Goal: Go to known website: Access a specific website the user already knows

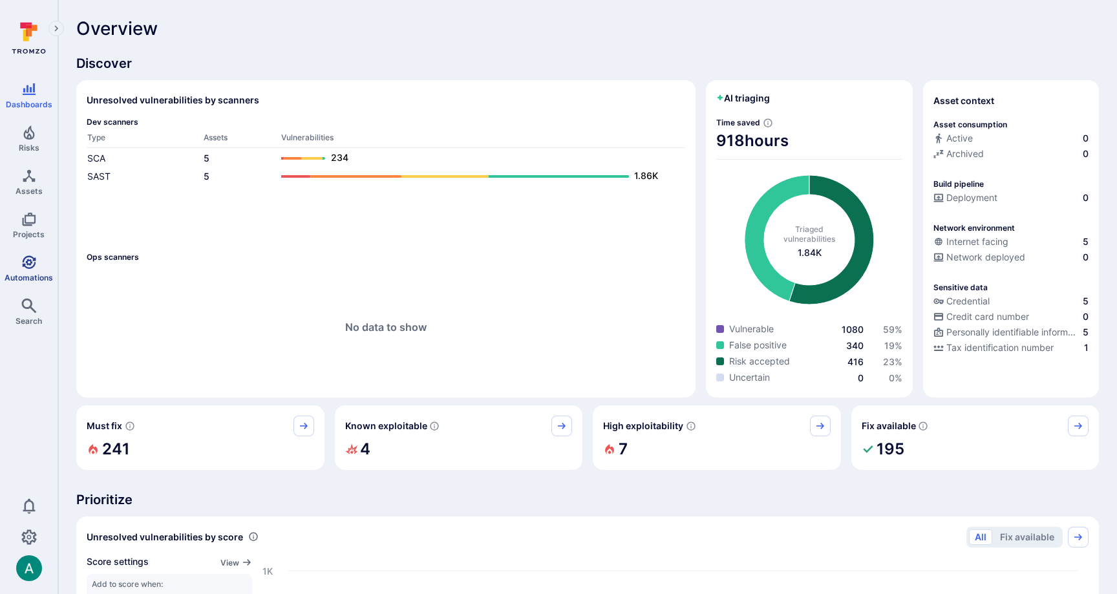
click at [28, 268] on icon "Automations" at bounding box center [29, 263] width 16 height 16
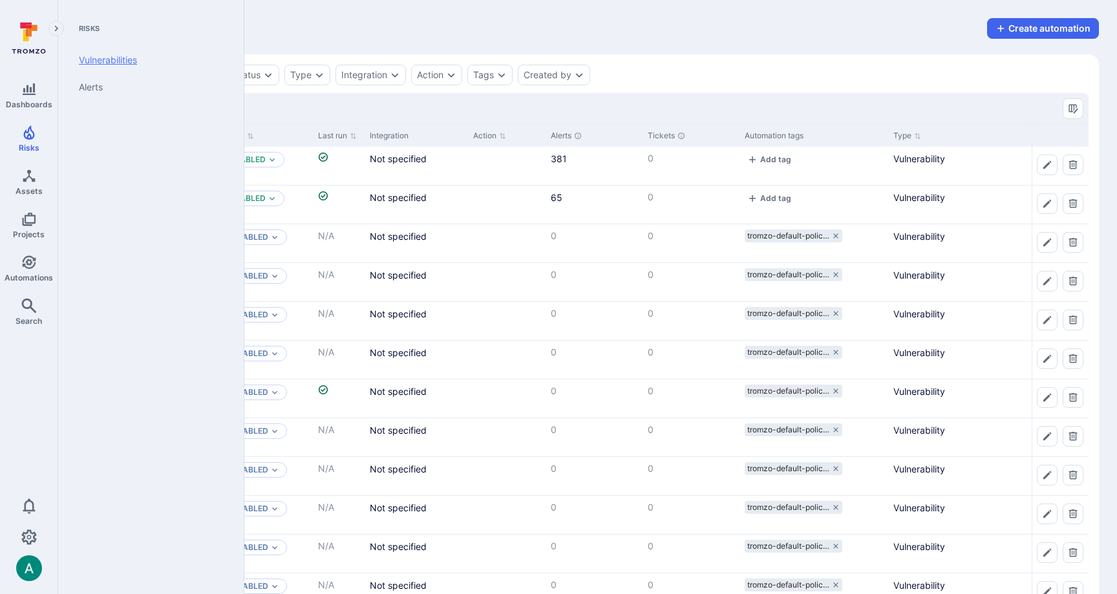
click at [112, 61] on link "Vulnerabilities" at bounding box center [148, 60] width 160 height 27
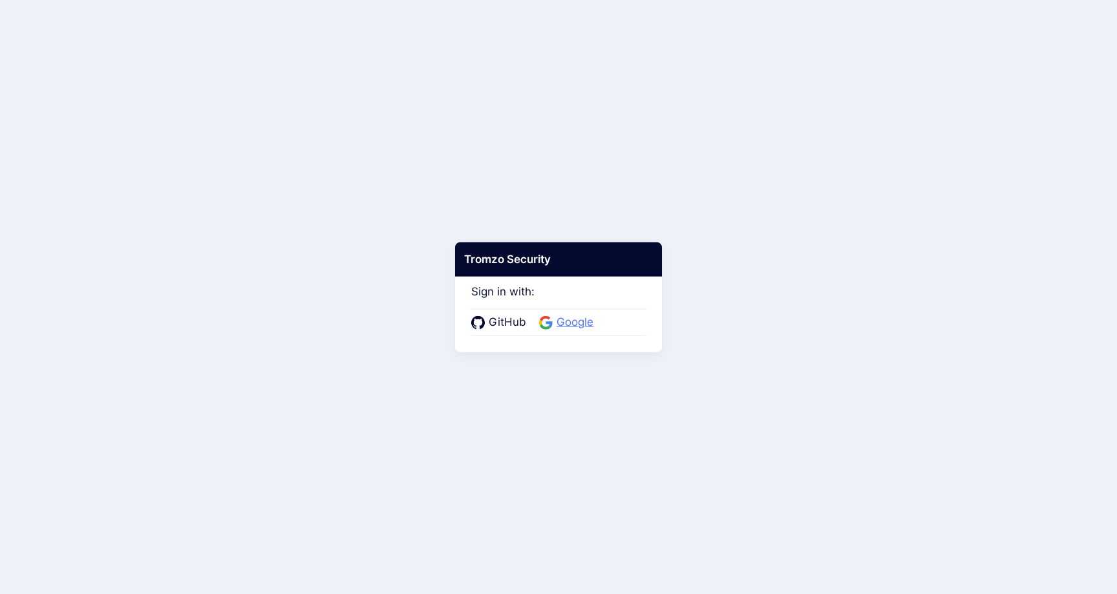
click at [572, 321] on span "Google" at bounding box center [574, 322] width 45 height 17
